Goal: Find specific fact

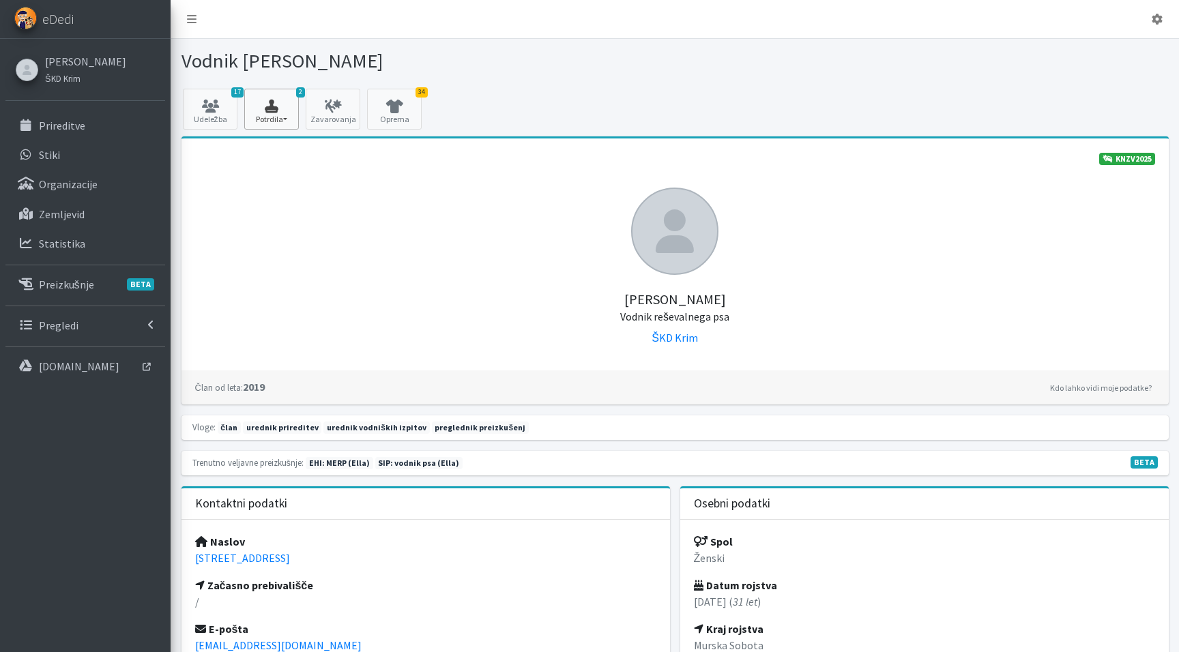
click at [283, 113] on button "2 Potrdila" at bounding box center [271, 109] width 55 height 41
click at [235, 114] on link "17 Udeležba" at bounding box center [210, 109] width 55 height 41
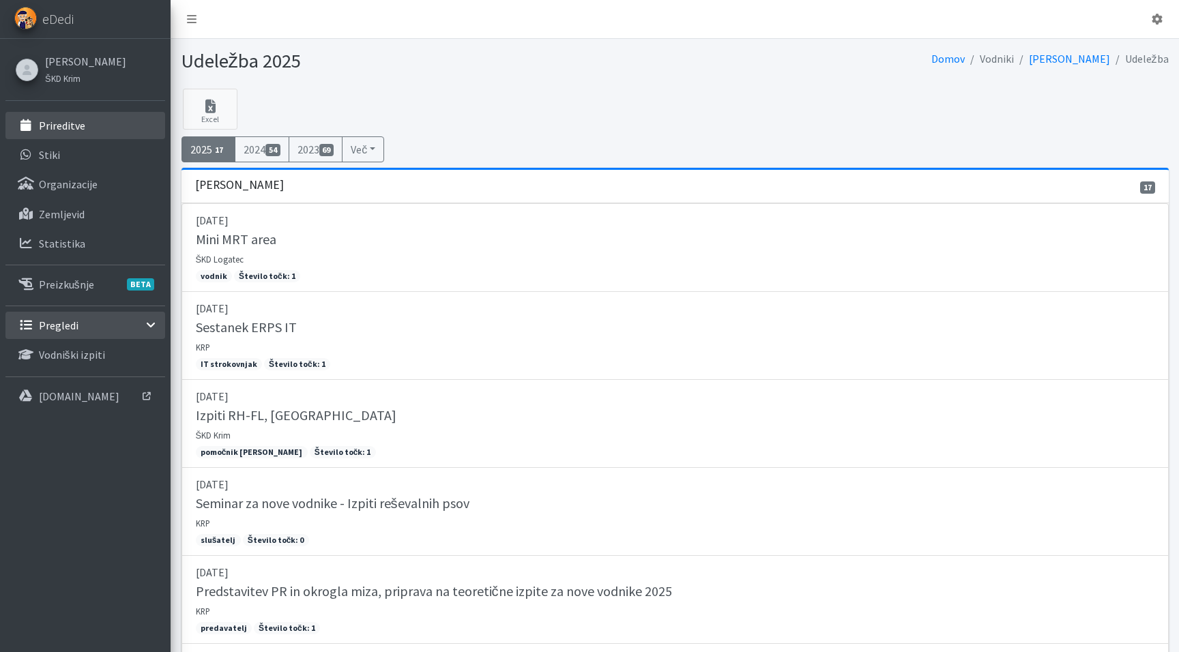
click at [101, 131] on link "Prireditve" at bounding box center [85, 125] width 160 height 27
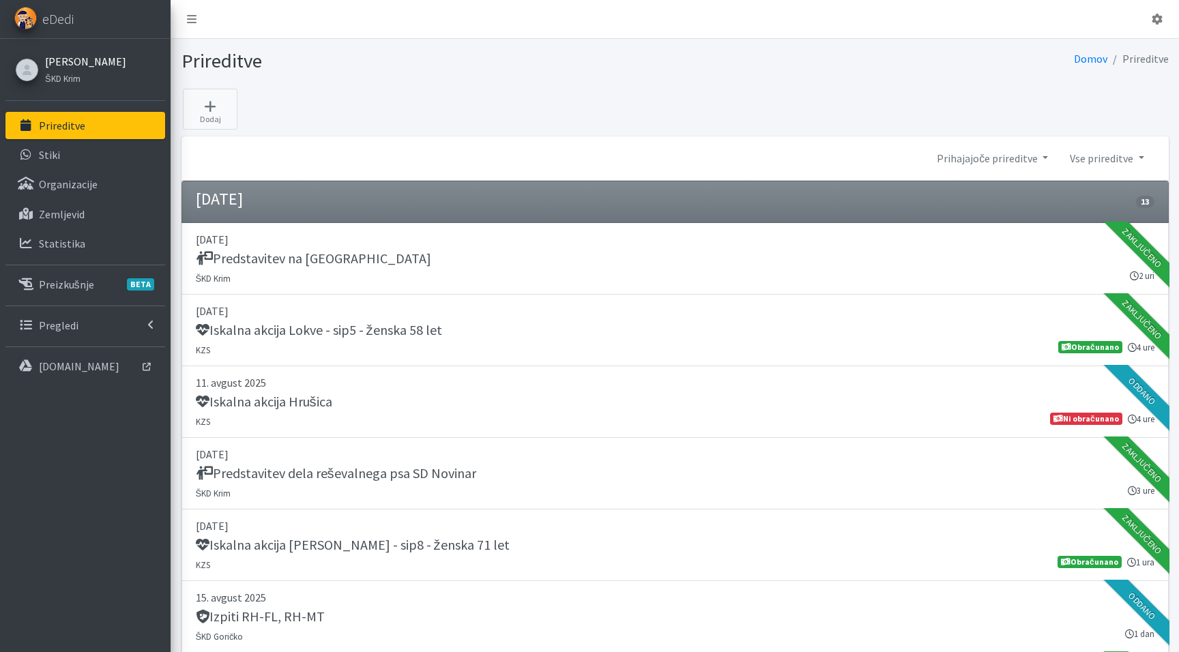
click at [78, 69] on link "[PERSON_NAME]" at bounding box center [85, 61] width 81 height 16
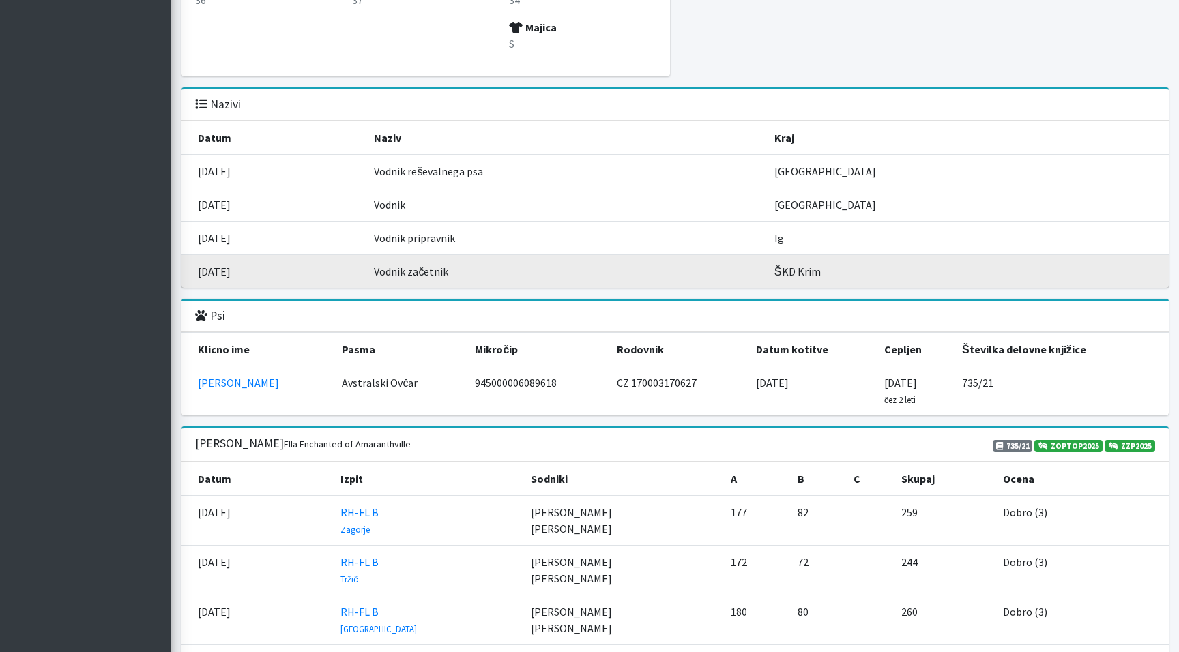
scroll to position [1377, 0]
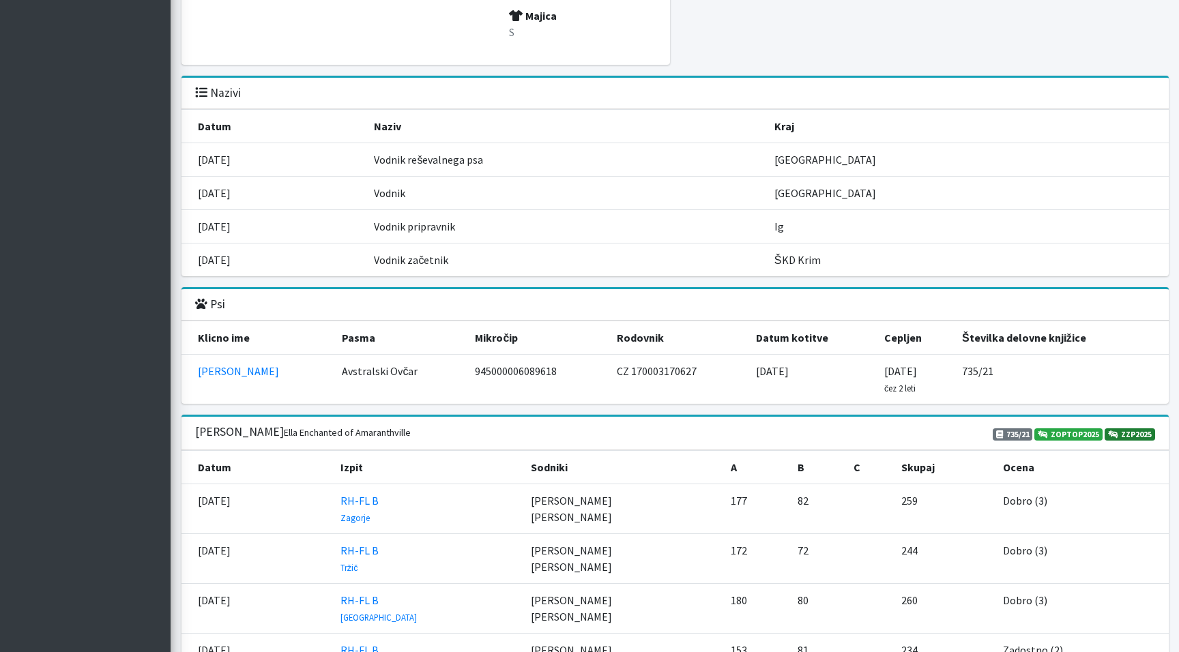
click at [1129, 428] on link "ZZP2025" at bounding box center [1130, 434] width 50 height 12
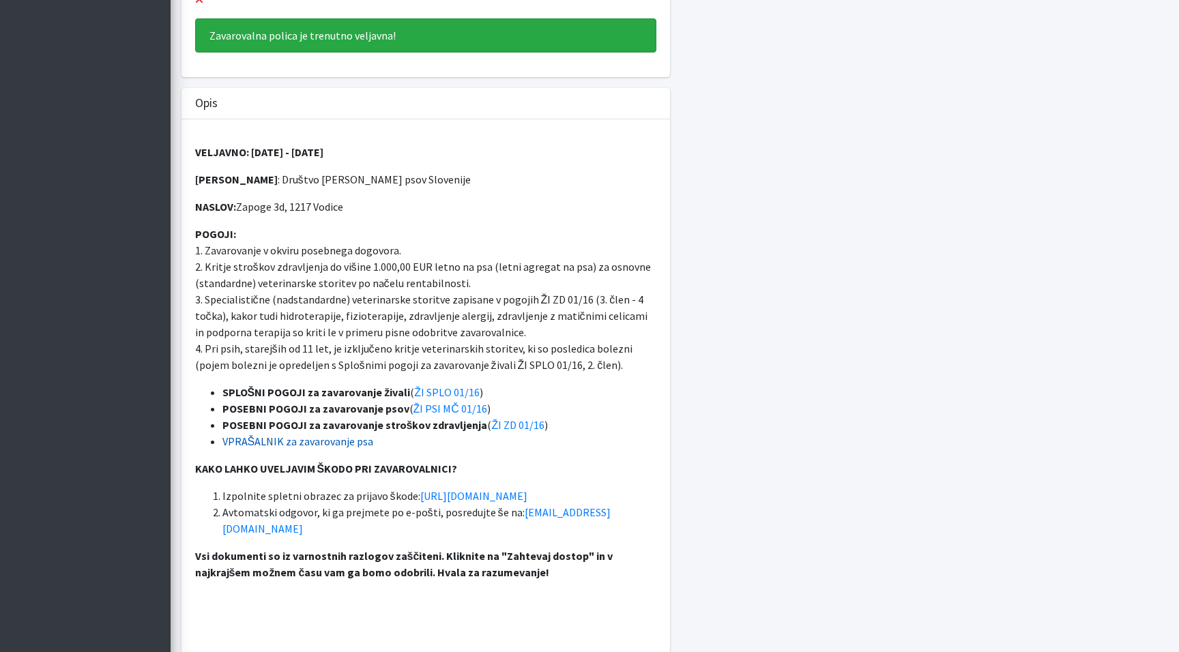
scroll to position [410, 0]
click at [478, 493] on link "[URL][DOMAIN_NAME]" at bounding box center [473, 496] width 107 height 14
drag, startPoint x: 456, startPoint y: 178, endPoint x: 270, endPoint y: 184, distance: 185.7
click at [270, 184] on p "ZAVAROVANEC : Društvo enota reševalnih psov Slovenije" at bounding box center [425, 179] width 461 height 16
copy p "Društvo enota reševalnih psov Slovenije"
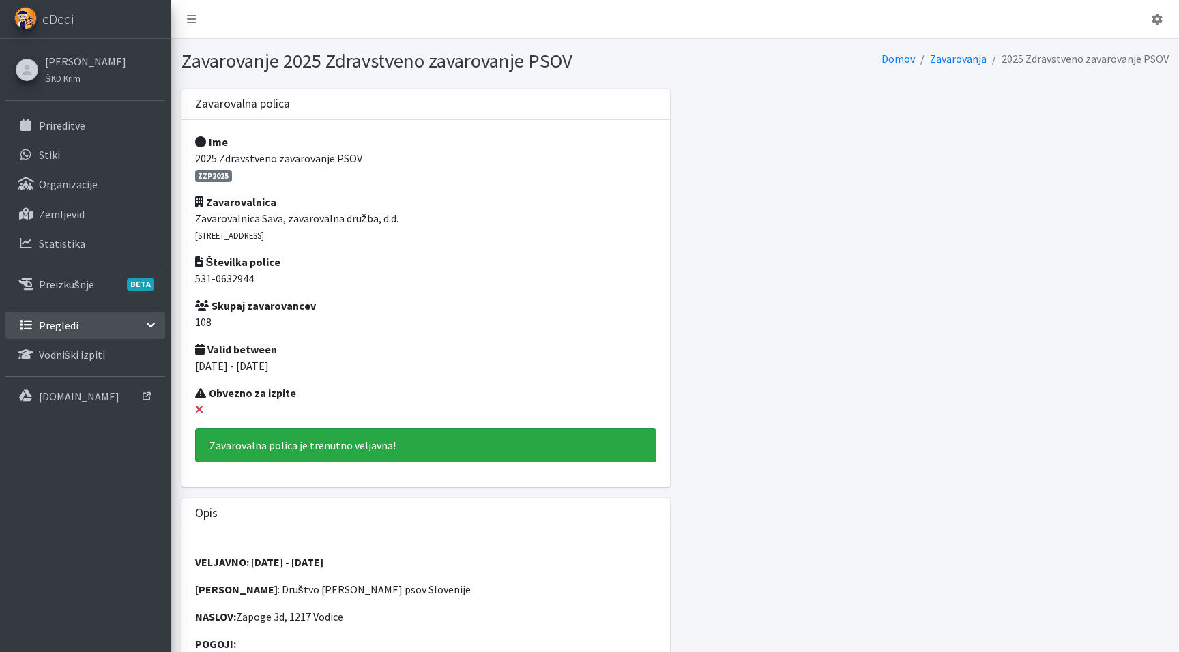
scroll to position [0, 0]
drag, startPoint x: 265, startPoint y: 278, endPoint x: 184, endPoint y: 279, distance: 81.2
click at [184, 279] on div "Ime 2025 Zdravstveno zavarovanje PSOV ZZP2025 [GEOGRAPHIC_DATA] Zavarovalnica S…" at bounding box center [425, 303] width 488 height 367
copy p "531-0632944"
click at [64, 62] on link "[PERSON_NAME]" at bounding box center [85, 61] width 81 height 16
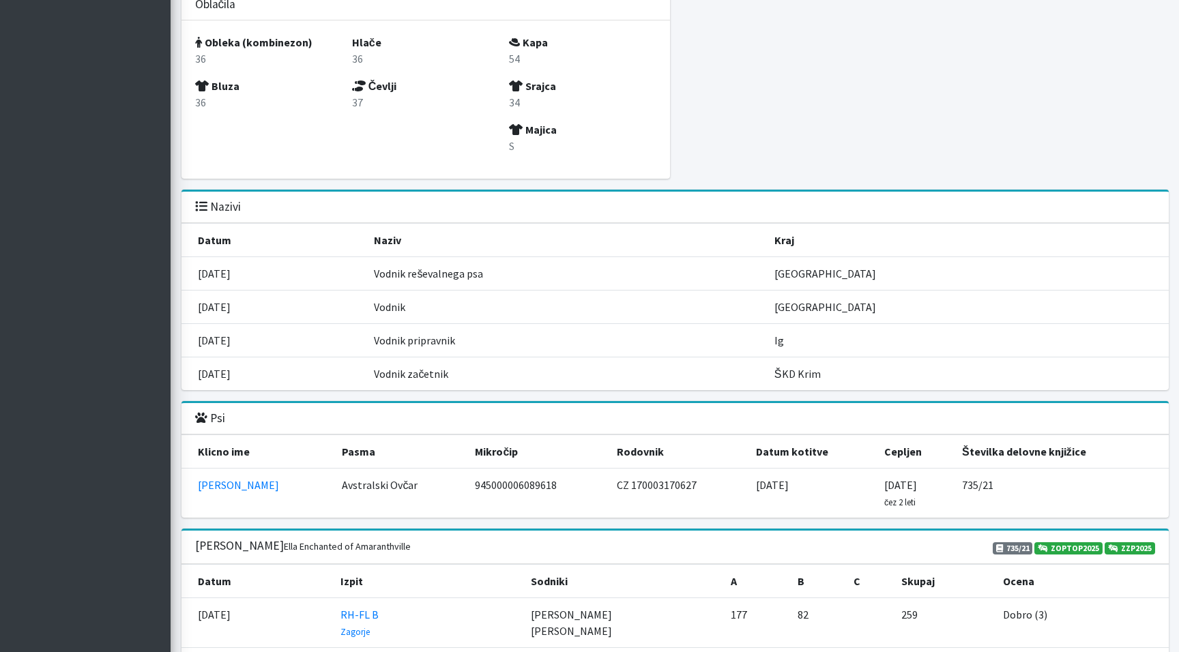
scroll to position [1266, 0]
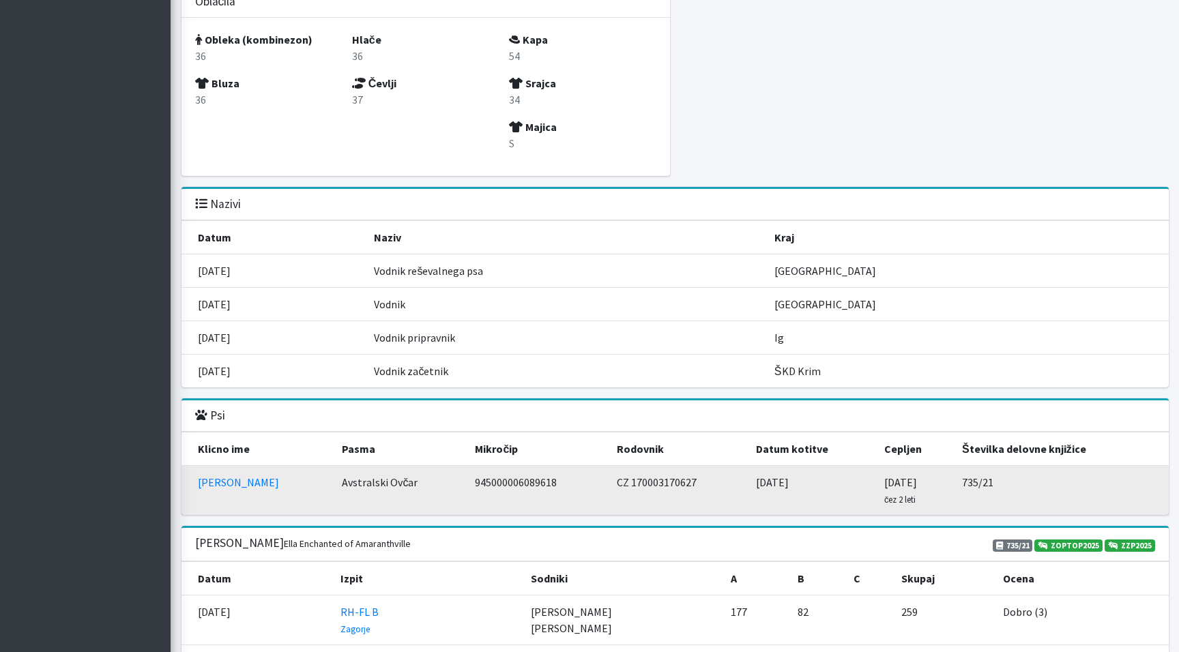
click at [484, 466] on td "945000006089618" at bounding box center [538, 491] width 142 height 50
copy td "945000006089618"
